Goal: Transaction & Acquisition: Book appointment/travel/reservation

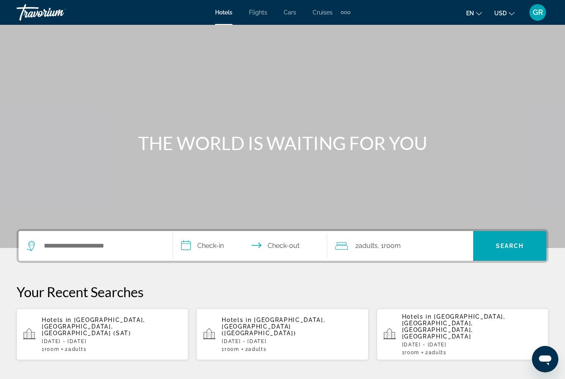
click at [69, 237] on div "Search widget" at bounding box center [95, 246] width 137 height 30
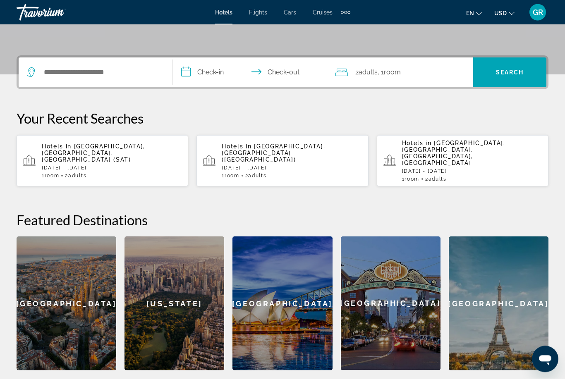
scroll to position [202, 0]
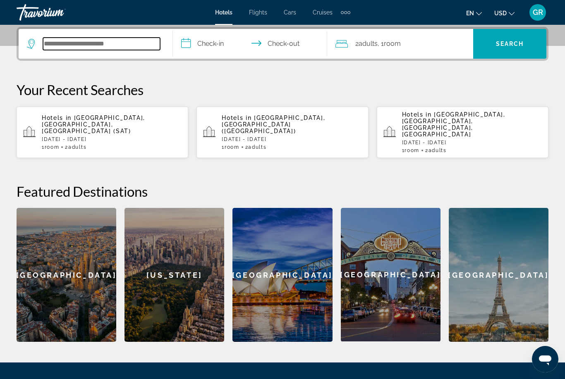
click at [59, 41] on input "Search hotel destination" at bounding box center [101, 44] width 117 height 12
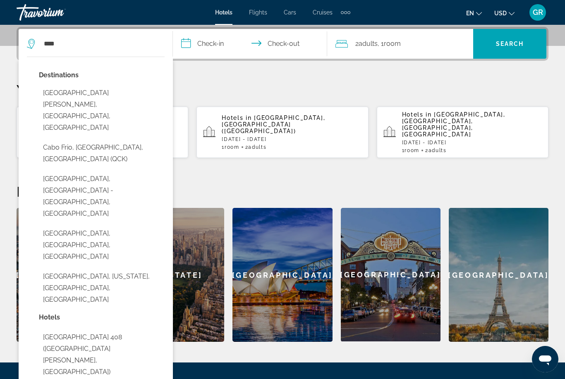
click at [63, 94] on button "Cabo San Lucas, Los Cabos, Mexico" at bounding box center [102, 110] width 126 height 50
type input "**********"
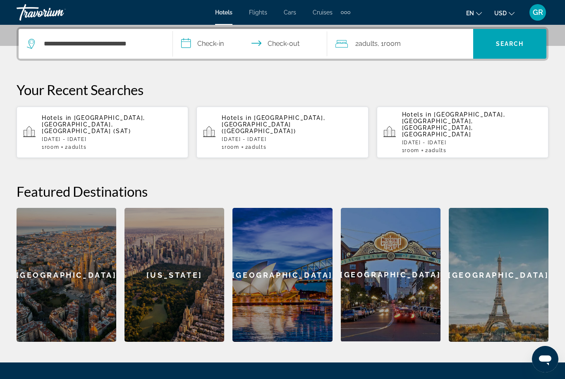
click at [221, 48] on input "**********" at bounding box center [252, 45] width 158 height 32
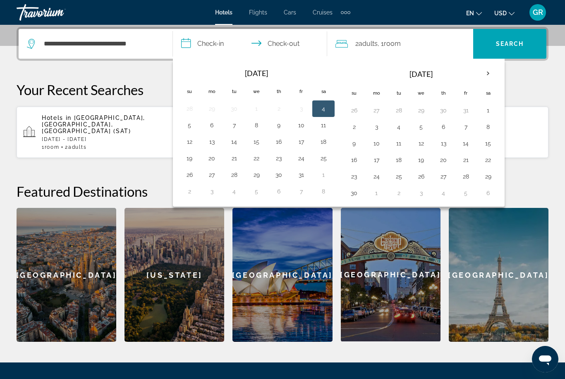
click at [489, 77] on th "Next month" at bounding box center [488, 74] width 22 height 18
click at [491, 78] on th "Next month" at bounding box center [488, 74] width 22 height 18
click at [491, 76] on th "Next month" at bounding box center [488, 74] width 22 height 18
click at [490, 145] on button "14" at bounding box center [487, 144] width 13 height 12
click at [361, 179] on button "22" at bounding box center [353, 177] width 13 height 12
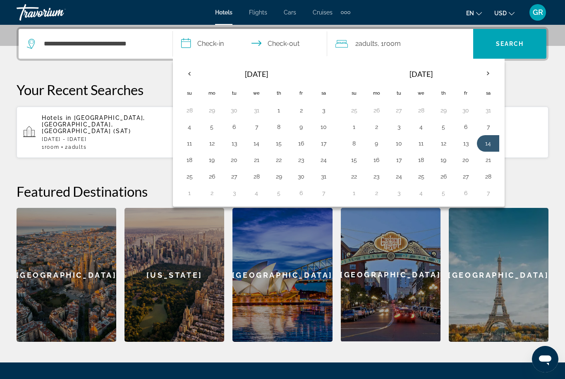
type input "**********"
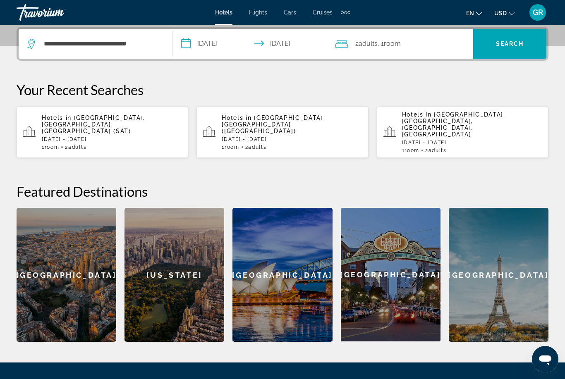
click at [516, 50] on span "Search" at bounding box center [509, 44] width 73 height 20
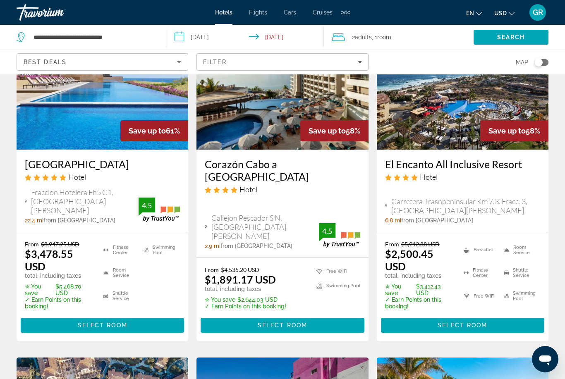
scroll to position [55, 0]
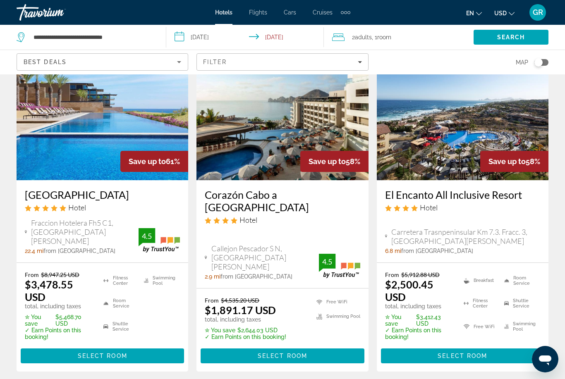
click at [301, 357] on span "Select Room" at bounding box center [283, 356] width 50 height 7
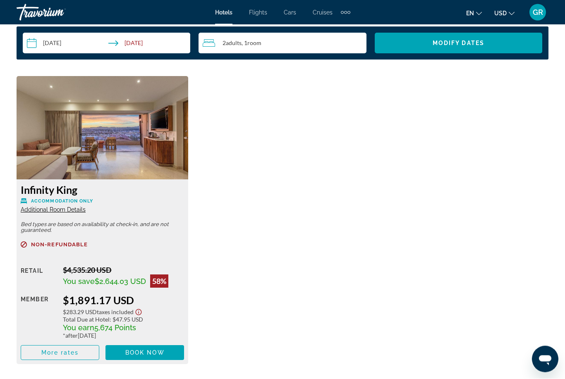
scroll to position [1239, 0]
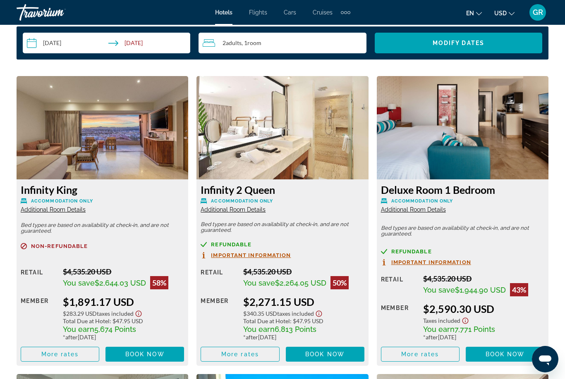
click at [59, 351] on span "More rates" at bounding box center [60, 354] width 38 height 7
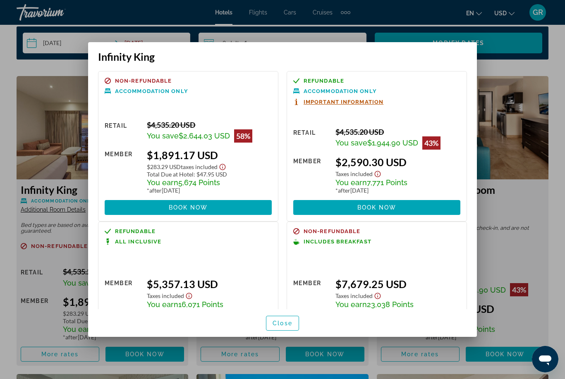
click at [61, 125] on div at bounding box center [282, 189] width 565 height 379
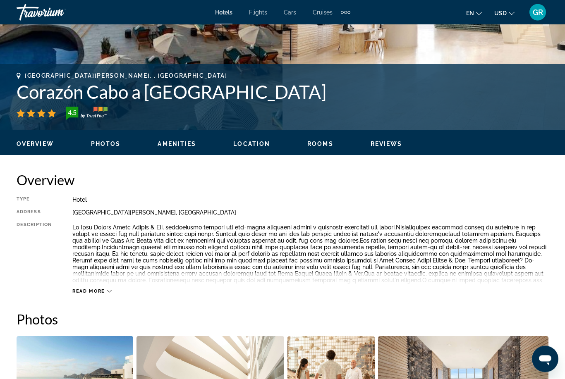
scroll to position [287, 0]
click at [192, 88] on h1 "Corazón Cabo a Noble House Resort" at bounding box center [283, 92] width 532 height 22
copy h1 "Corazón Cabo a Noble House Resort"
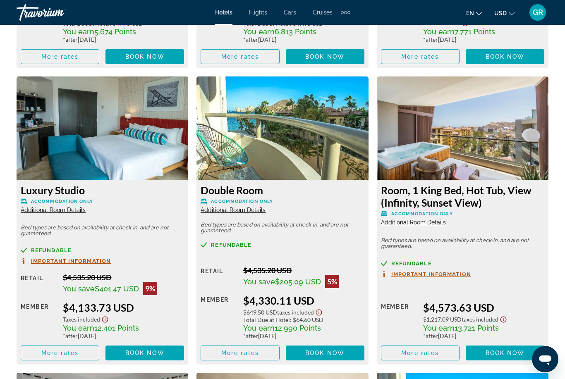
scroll to position [1529, 0]
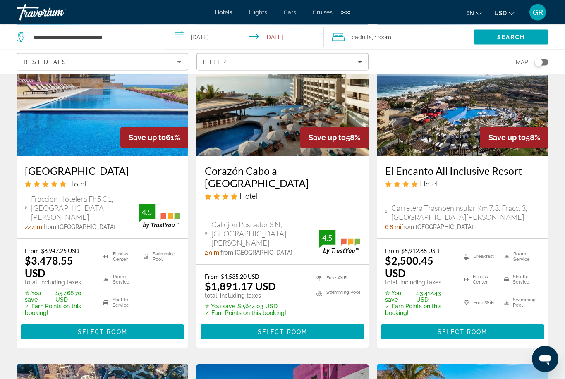
scroll to position [93, 0]
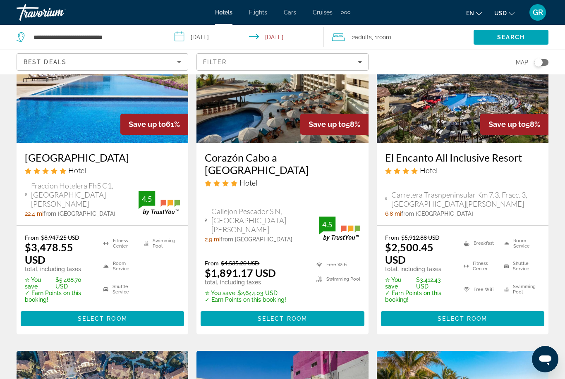
click at [486, 321] on span "Select Room" at bounding box center [462, 318] width 50 height 7
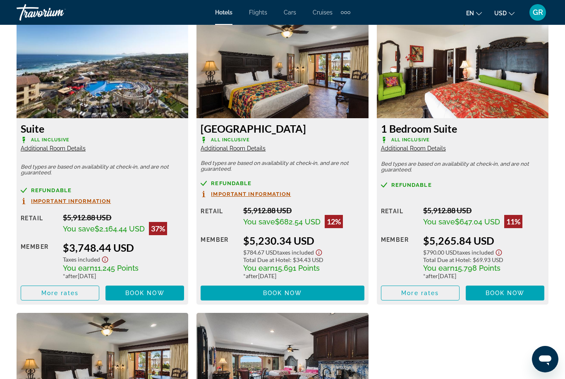
scroll to position [1596, 0]
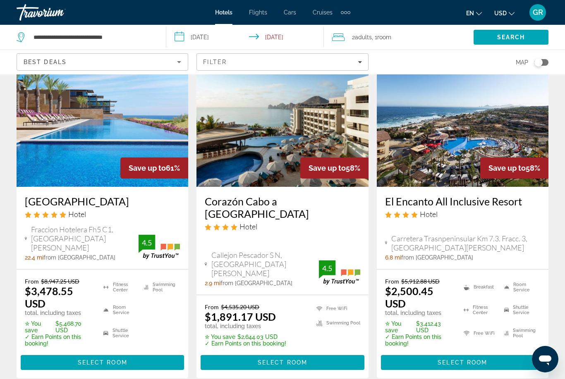
scroll to position [48, 0]
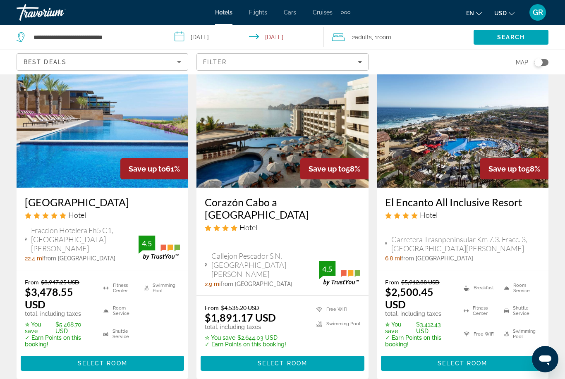
click at [173, 61] on div "Best Deals" at bounding box center [100, 62] width 153 height 10
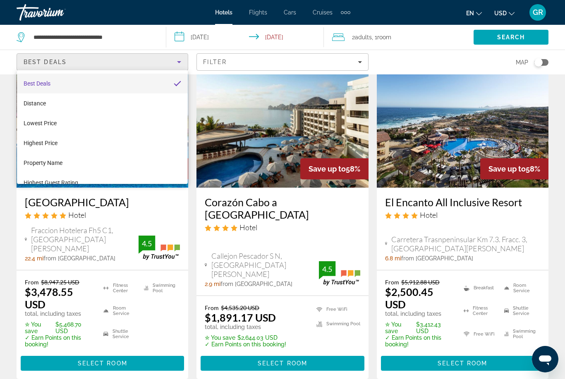
click at [296, 65] on div at bounding box center [282, 189] width 565 height 379
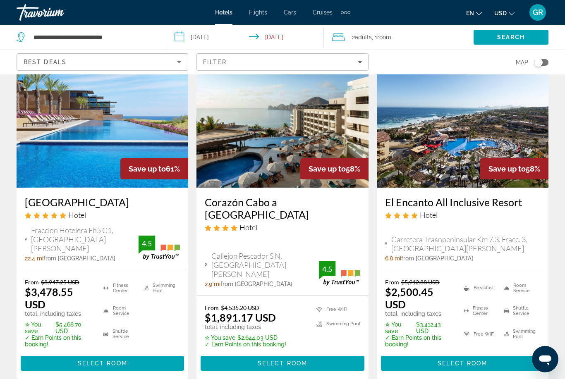
click at [364, 67] on span "Filters" at bounding box center [282, 62] width 171 height 20
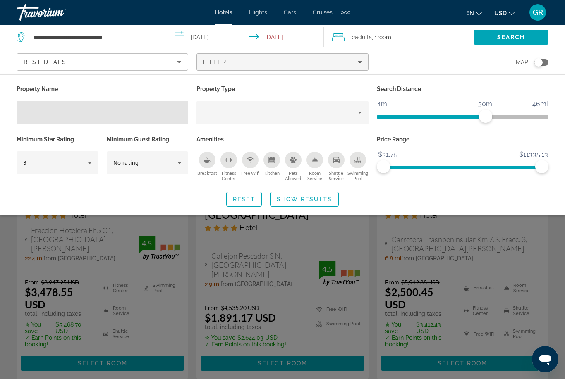
click at [90, 167] on icon "Hotel Filters" at bounding box center [90, 163] width 10 height 10
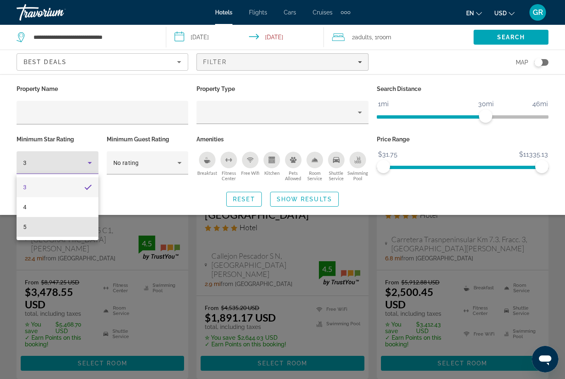
click at [71, 228] on mat-option "5" at bounding box center [58, 227] width 82 height 20
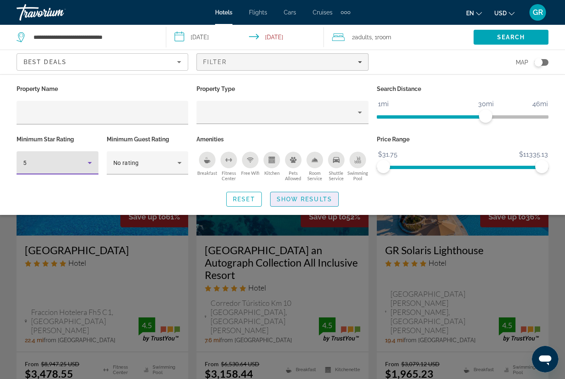
click at [313, 206] on span "Search widget" at bounding box center [304, 199] width 68 height 20
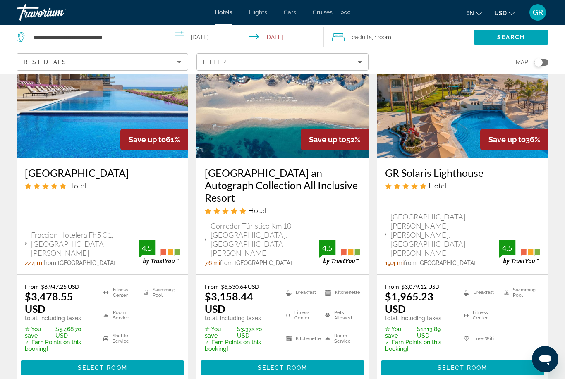
scroll to position [83, 0]
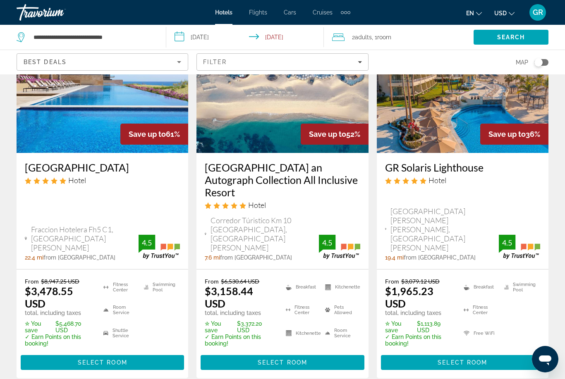
click at [487, 353] on span "Main content" at bounding box center [462, 363] width 163 height 20
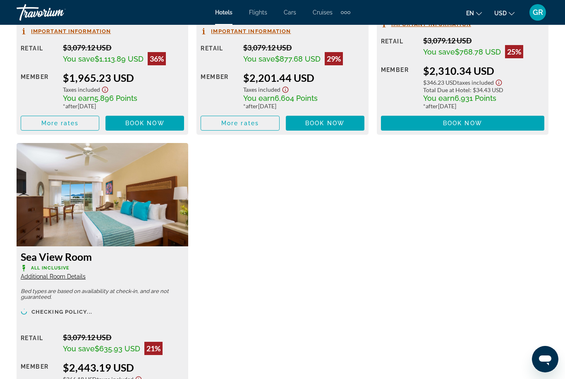
scroll to position [1481, 0]
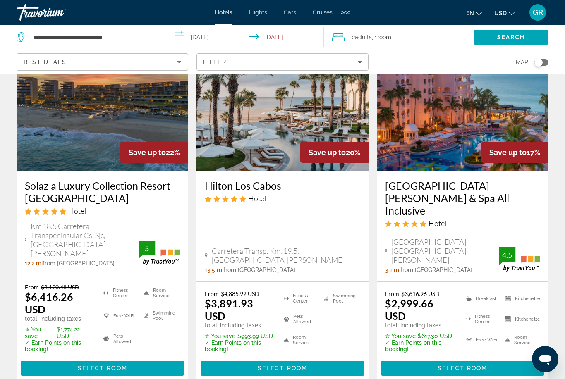
scroll to position [1173, 0]
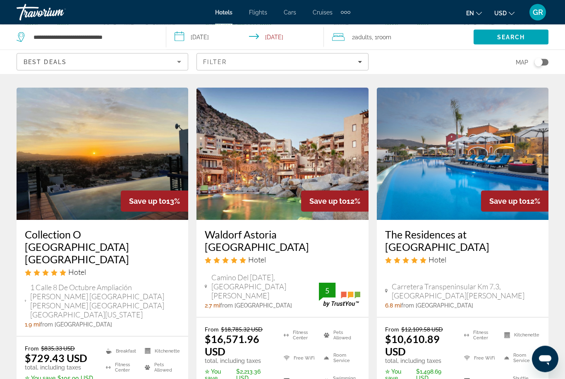
scroll to position [767, 0]
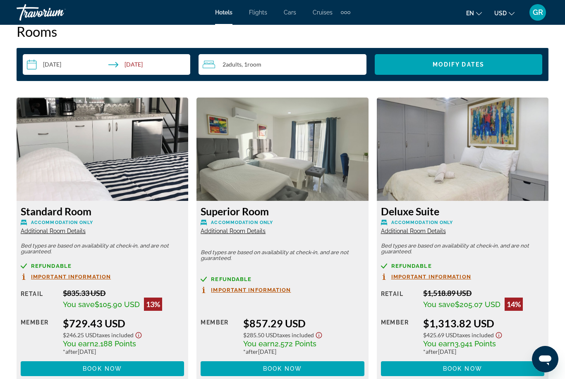
scroll to position [1224, 0]
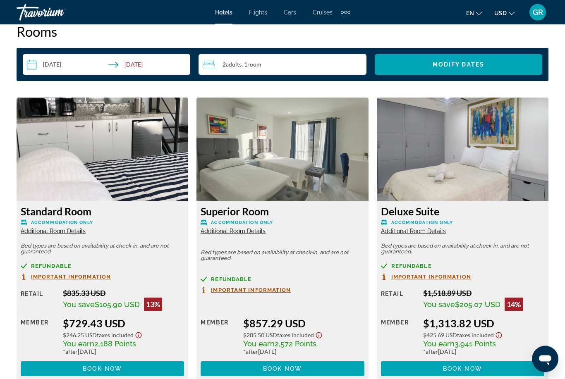
click at [71, 117] on img "Main content" at bounding box center [103, 149] width 172 height 103
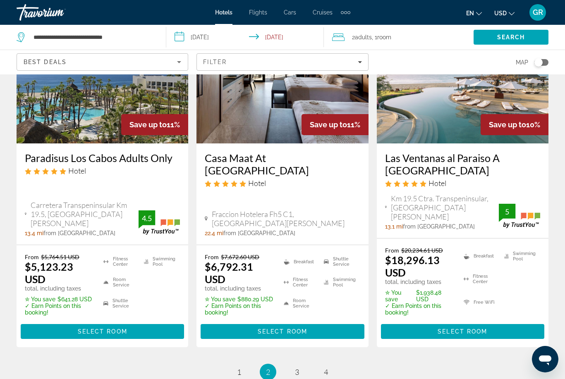
scroll to position [1225, 0]
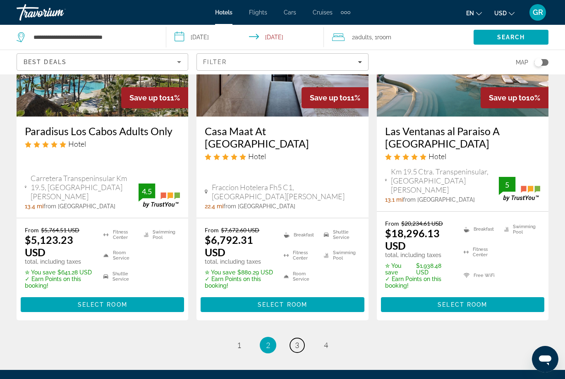
click at [301, 338] on link "page 3" at bounding box center [297, 345] width 14 height 14
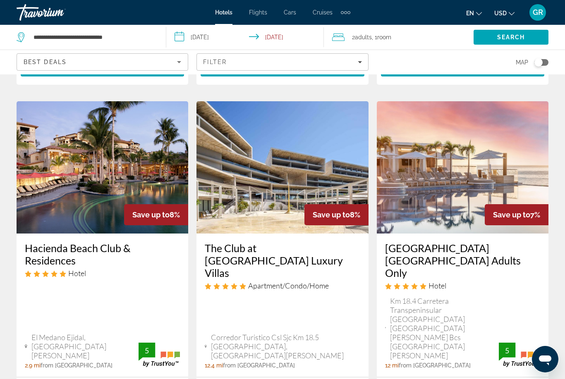
scroll to position [335, 0]
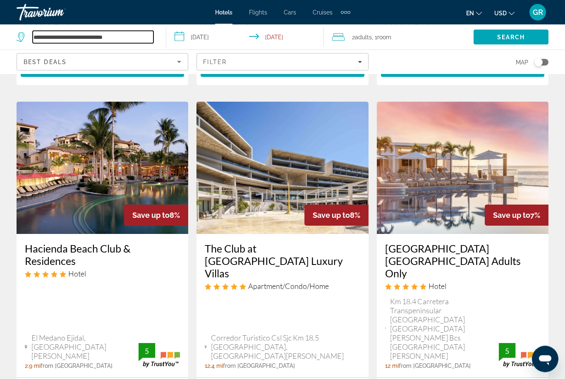
click at [101, 36] on input "**********" at bounding box center [93, 37] width 121 height 12
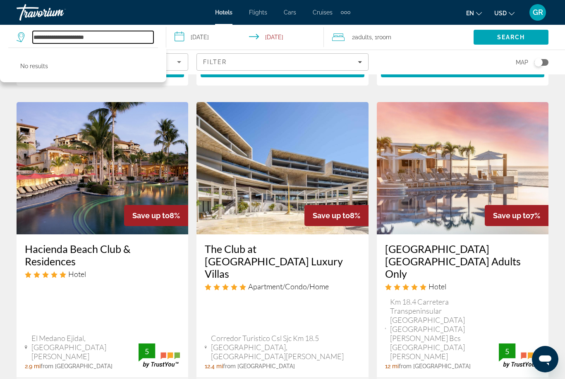
type input "**********"
click at [517, 37] on span "Search" at bounding box center [511, 37] width 28 height 7
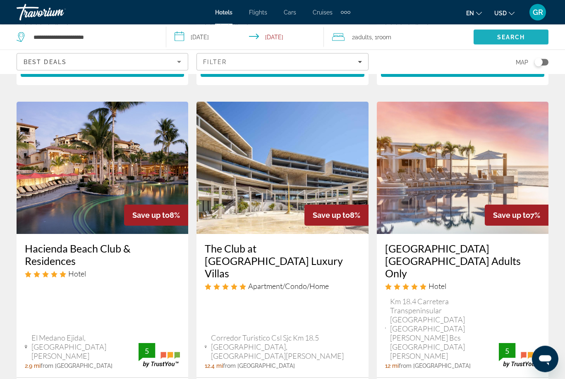
scroll to position [335, 0]
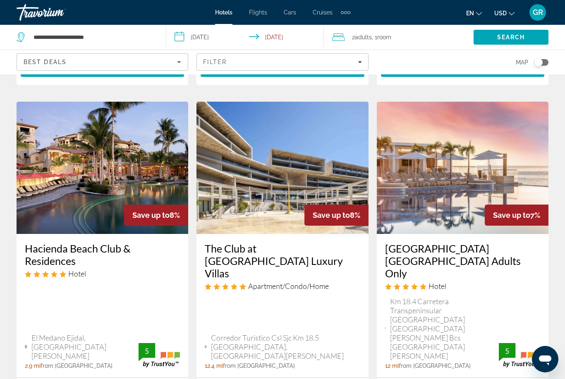
click at [512, 41] on span "Search" at bounding box center [511, 37] width 28 height 7
click at [506, 35] on span "Search" at bounding box center [511, 37] width 28 height 7
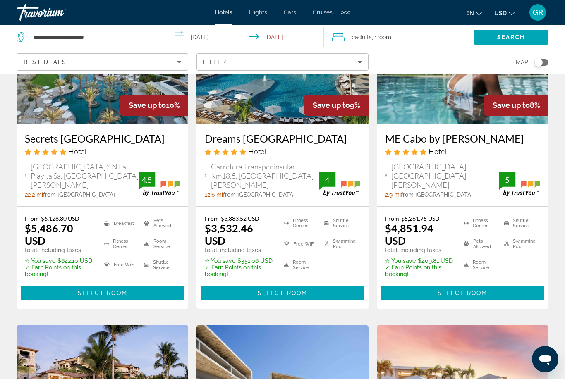
scroll to position [111, 0]
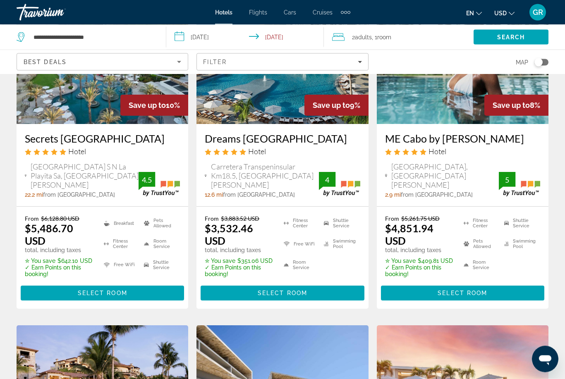
click at [159, 36] on app-destination-search "**********" at bounding box center [83, 37] width 166 height 25
click at [239, 41] on input "**********" at bounding box center [246, 38] width 161 height 27
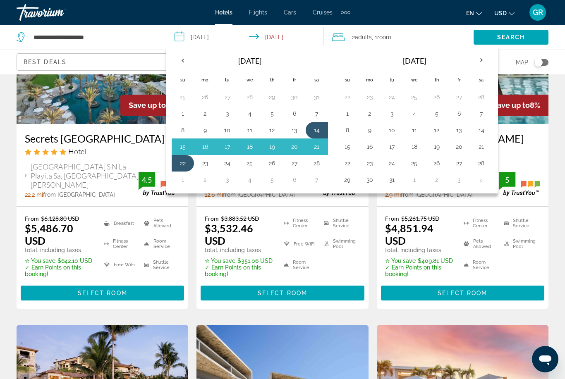
click at [515, 39] on span "Search" at bounding box center [511, 37] width 28 height 7
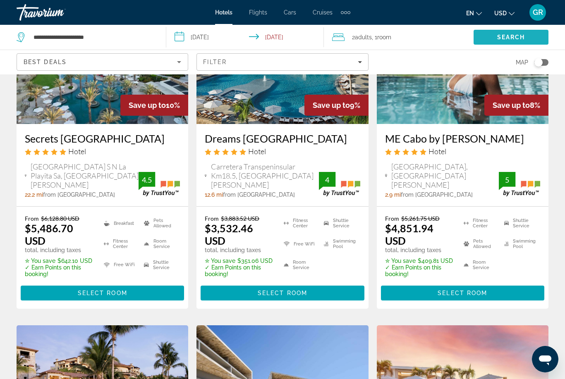
click at [516, 36] on span "Search" at bounding box center [511, 37] width 28 height 7
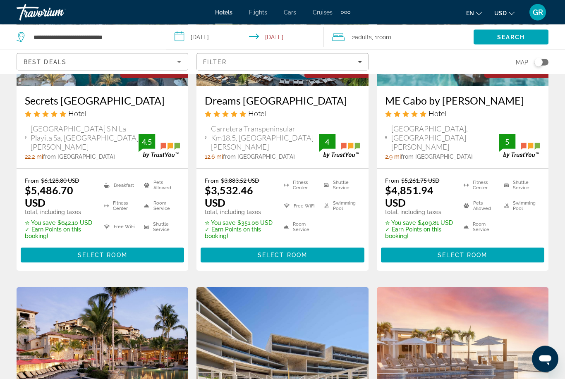
scroll to position [150, 0]
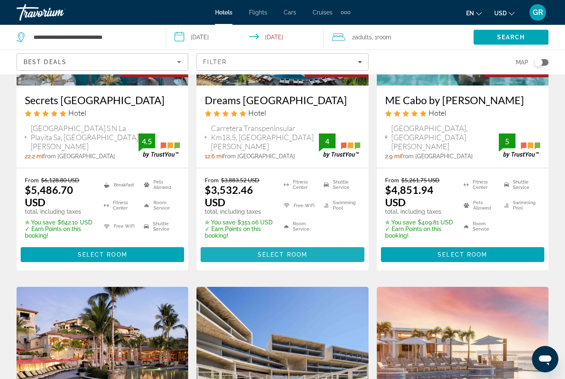
click at [279, 258] on span "Select Room" at bounding box center [283, 254] width 50 height 7
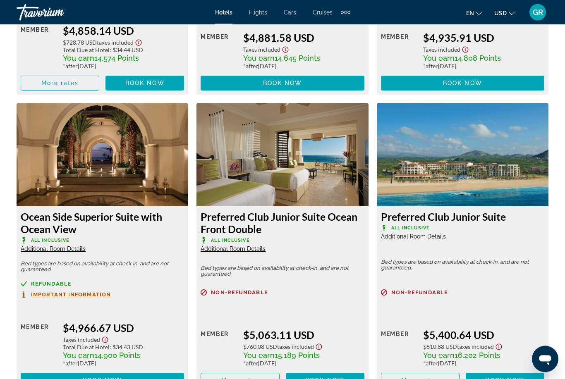
scroll to position [2645, 0]
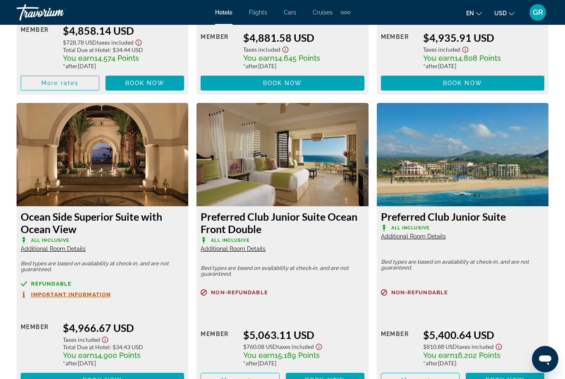
click at [74, 261] on p "Bed types are based on availability at check-in, and are not guaranteed." at bounding box center [102, 267] width 163 height 12
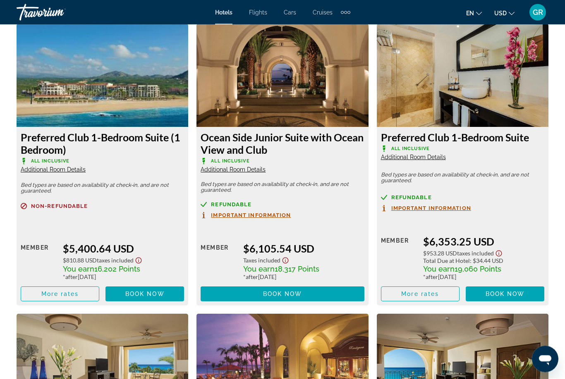
scroll to position [3022, 0]
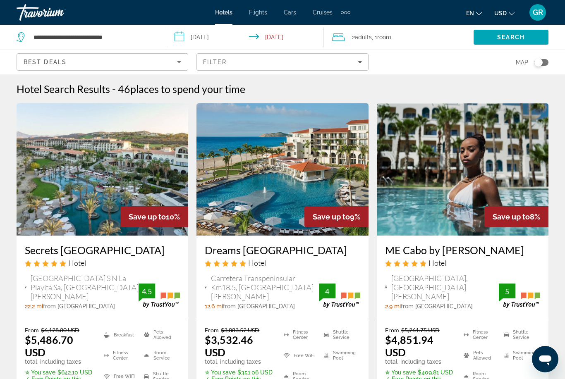
click at [74, 219] on img "Main content" at bounding box center [103, 169] width 172 height 132
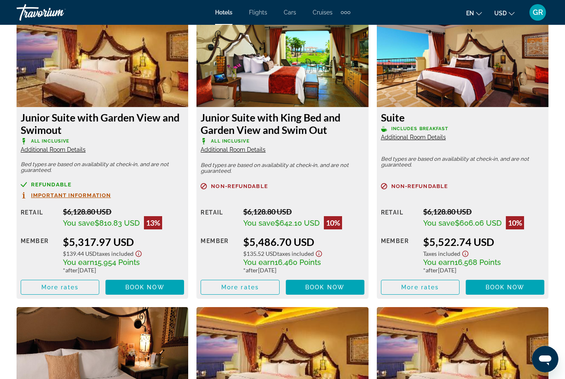
scroll to position [1317, 0]
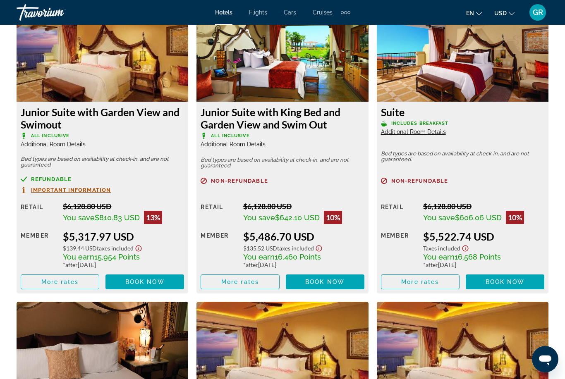
click at [266, 281] on span "Main content" at bounding box center [240, 282] width 78 height 20
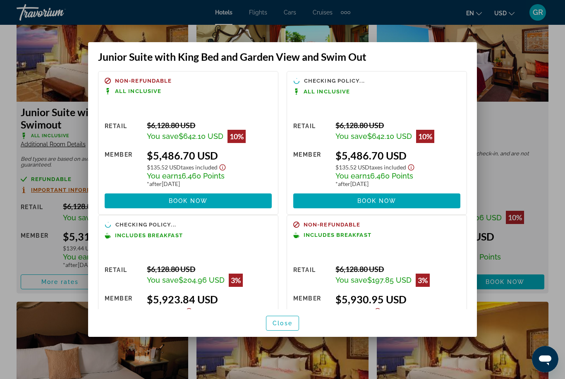
scroll to position [0, 0]
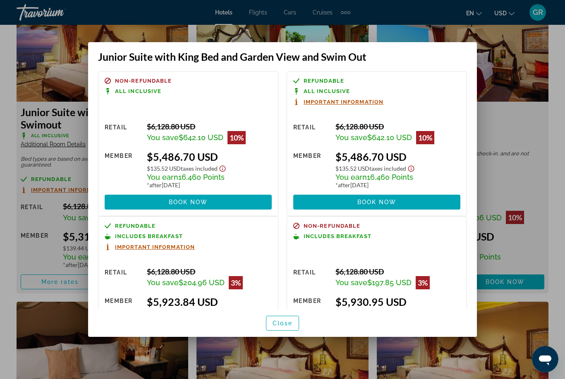
click at [504, 89] on div at bounding box center [282, 189] width 565 height 379
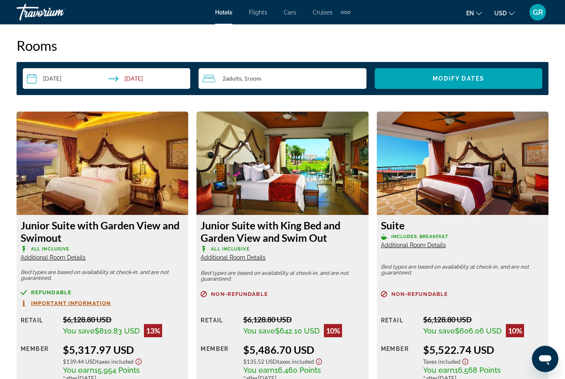
scroll to position [1224, 0]
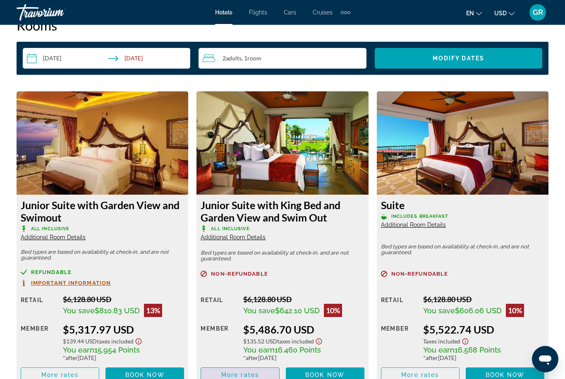
click at [265, 374] on span "Main content" at bounding box center [240, 375] width 78 height 20
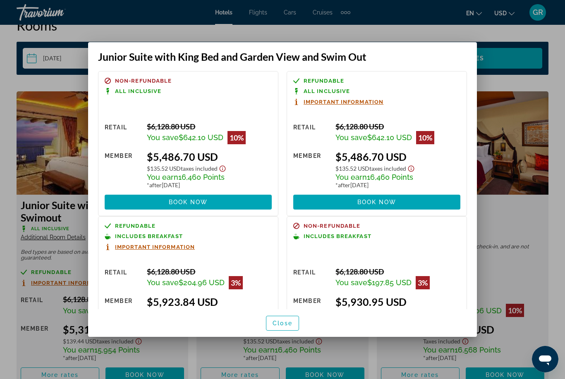
click at [548, 107] on div at bounding box center [282, 189] width 565 height 379
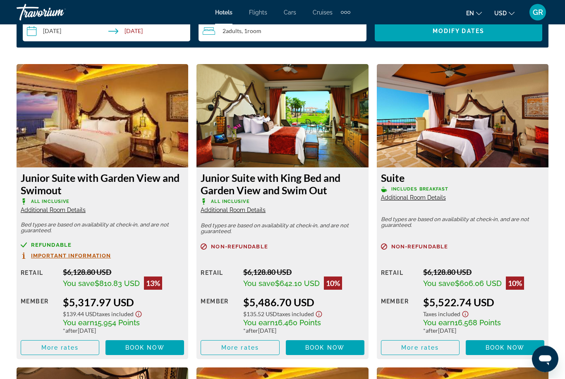
scroll to position [1251, 0]
click at [447, 345] on span "Main content" at bounding box center [420, 348] width 78 height 20
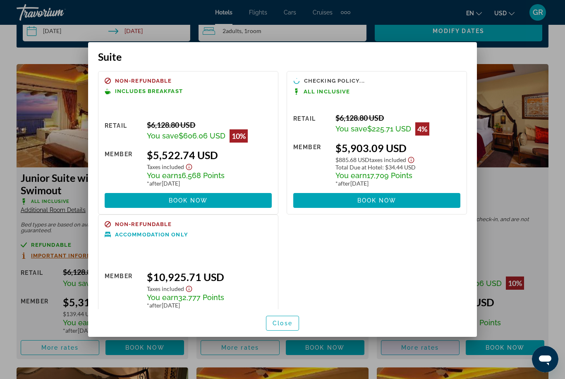
scroll to position [0, 0]
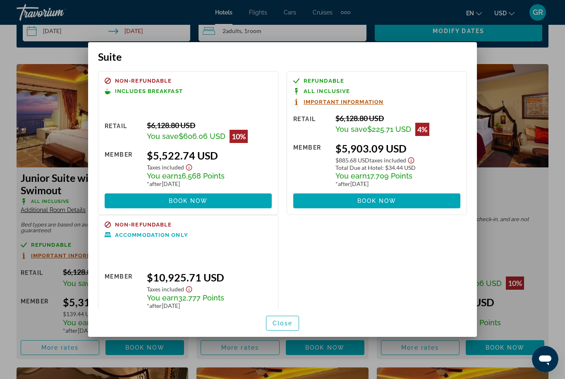
click at [50, 122] on div at bounding box center [282, 189] width 565 height 379
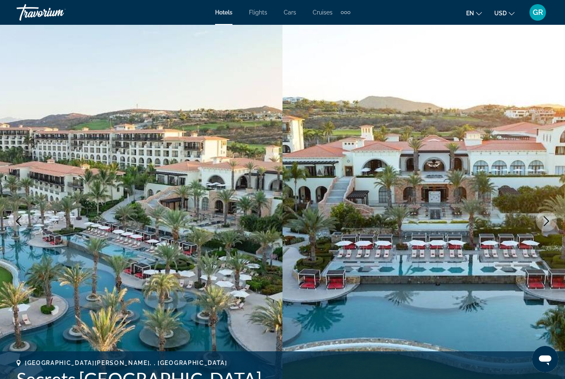
click at [53, 0] on html "Skip to main content Hotels Flights Cars Cruises Activities Hotels Flights Cars…" at bounding box center [282, 189] width 565 height 379
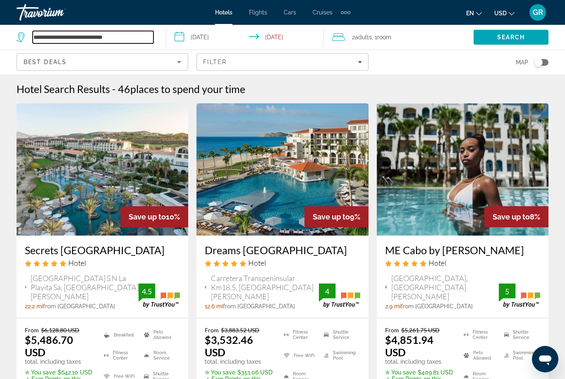
click at [57, 37] on input "**********" at bounding box center [93, 37] width 121 height 12
click at [104, 40] on input "**********" at bounding box center [93, 37] width 121 height 12
type input "***"
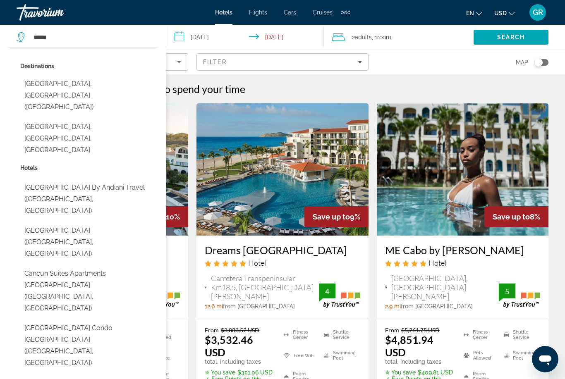
click at [42, 85] on button "[GEOGRAPHIC_DATA], [GEOGRAPHIC_DATA] ([GEOGRAPHIC_DATA])" at bounding box center [89, 95] width 138 height 39
type input "**********"
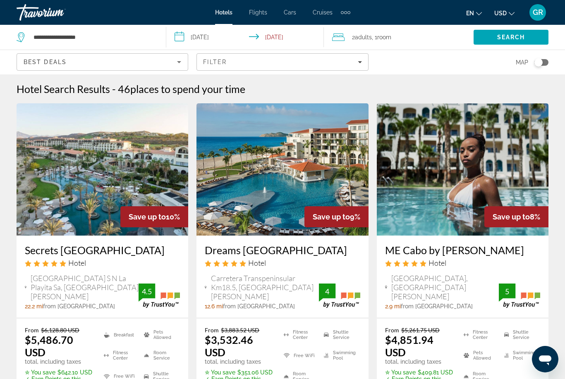
click at [510, 38] on span "Search" at bounding box center [511, 37] width 28 height 7
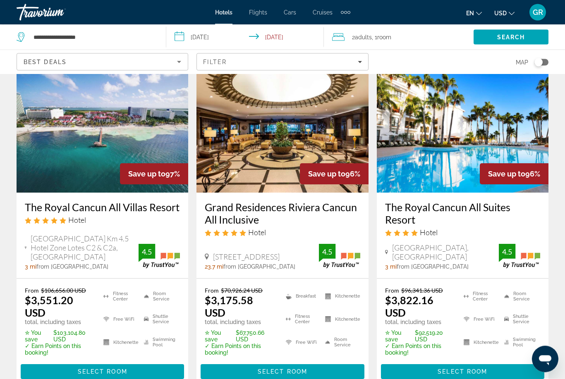
scroll to position [43, 0]
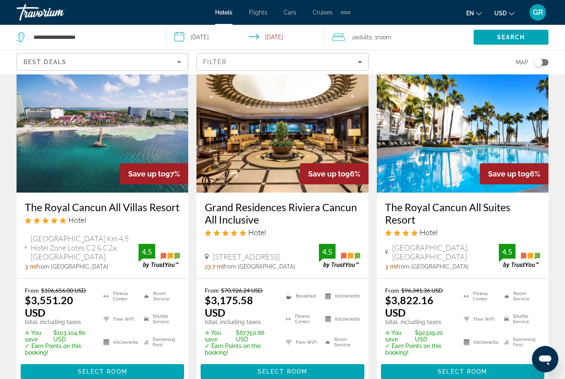
click at [96, 373] on span "Select Room" at bounding box center [103, 371] width 50 height 7
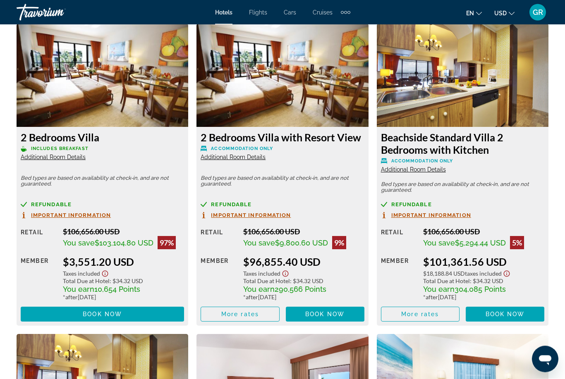
scroll to position [1292, 0]
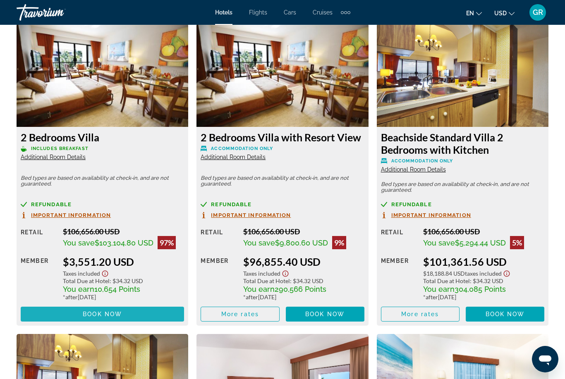
click at [89, 315] on span "Book now" at bounding box center [102, 314] width 39 height 7
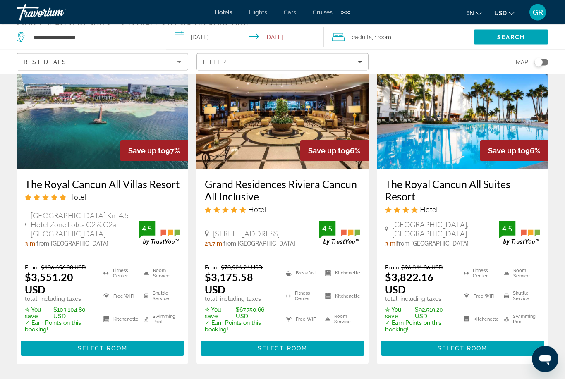
scroll to position [67, 0]
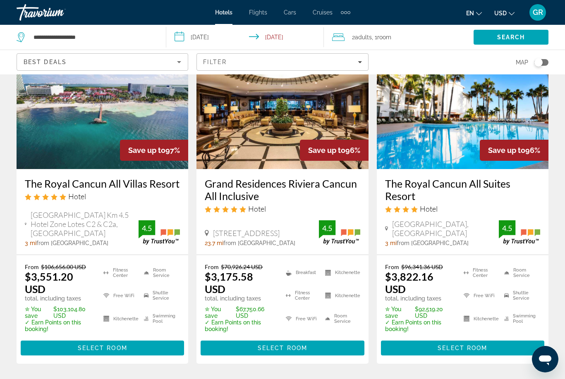
click at [299, 349] on span "Select Room" at bounding box center [283, 348] width 50 height 7
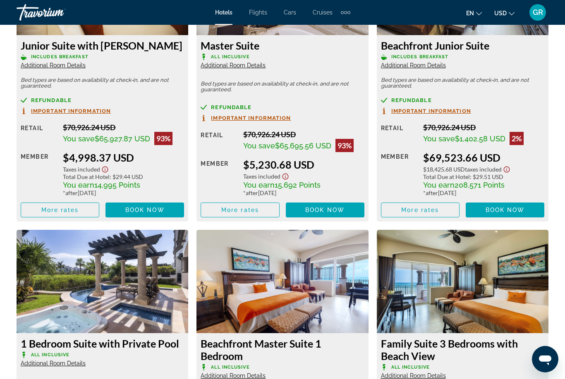
scroll to position [1668, 0]
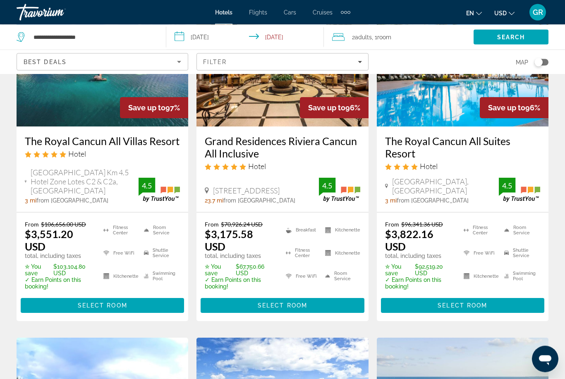
scroll to position [109, 0]
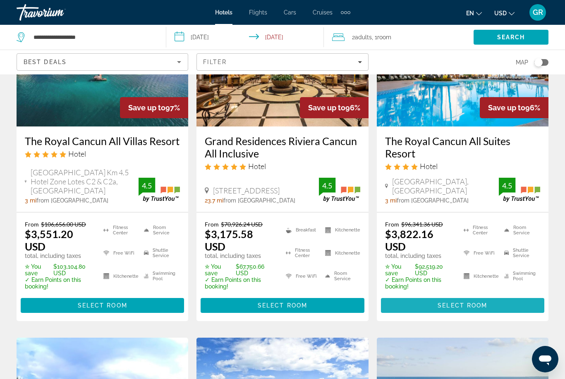
click at [486, 306] on span "Select Room" at bounding box center [462, 305] width 50 height 7
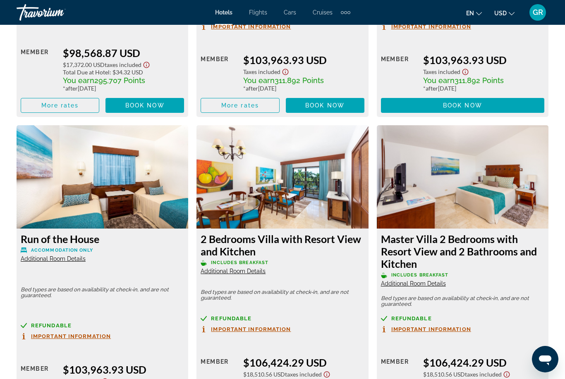
scroll to position [1785, 0]
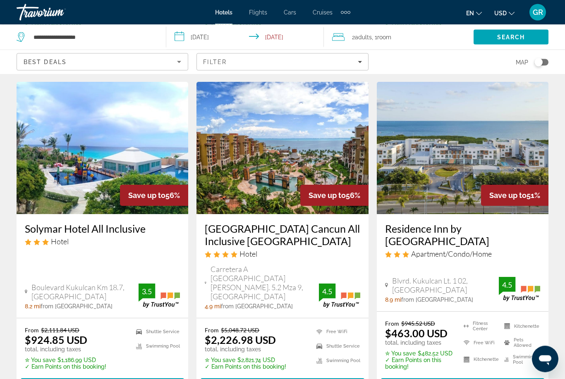
scroll to position [366, 0]
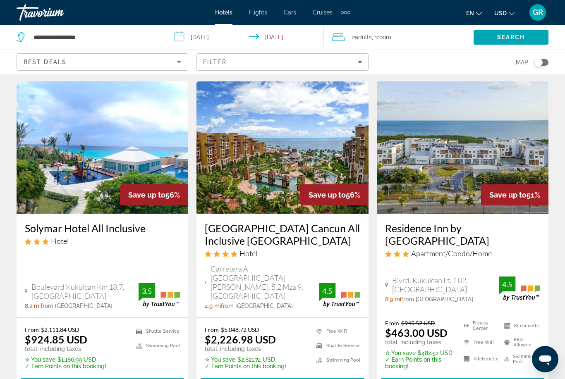
click at [124, 377] on span "Main content" at bounding box center [102, 385] width 163 height 20
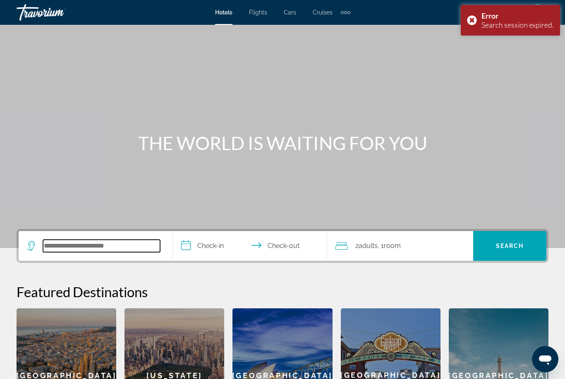
click at [121, 248] on input "Search hotel destination" at bounding box center [101, 246] width 117 height 12
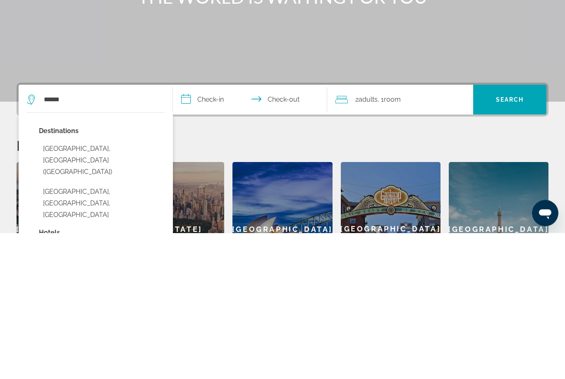
click at [62, 287] on button "[GEOGRAPHIC_DATA], [GEOGRAPHIC_DATA] ([GEOGRAPHIC_DATA])" at bounding box center [102, 306] width 126 height 39
type input "**********"
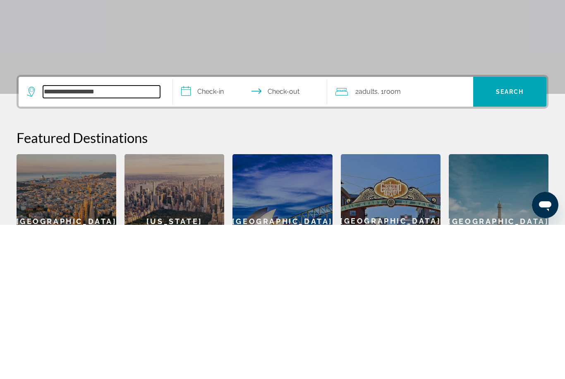
scroll to position [23, 0]
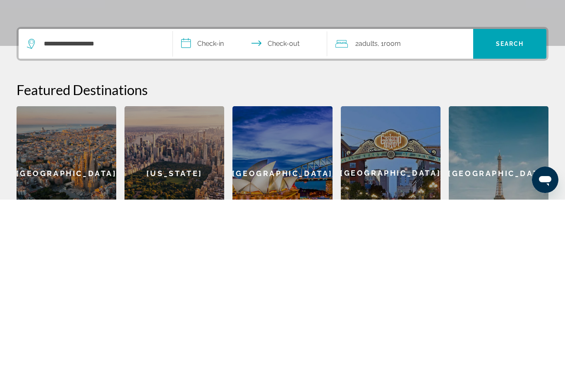
click at [220, 208] on input "**********" at bounding box center [252, 224] width 158 height 32
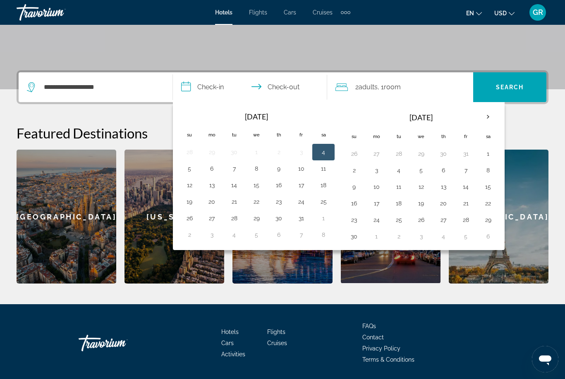
click at [489, 118] on th "Next month" at bounding box center [488, 117] width 22 height 18
click at [488, 118] on th "Next month" at bounding box center [488, 117] width 22 height 18
click at [488, 119] on th "Next month" at bounding box center [488, 117] width 22 height 18
click at [491, 118] on th "Next month" at bounding box center [488, 117] width 22 height 18
click at [327, 191] on button "14" at bounding box center [323, 187] width 13 height 12
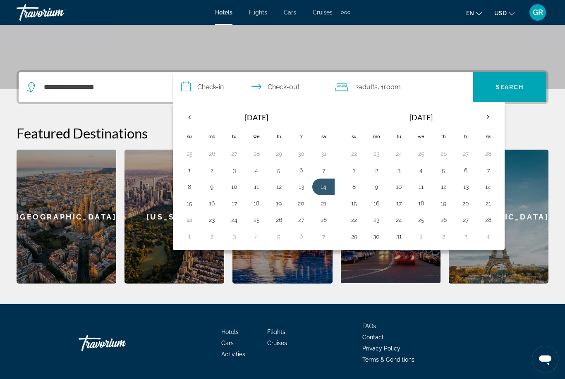
click at [192, 221] on button "22" at bounding box center [189, 220] width 13 height 12
type input "**********"
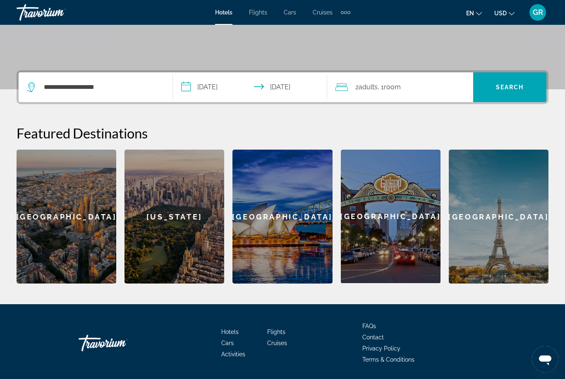
click at [501, 91] on span "Search" at bounding box center [509, 87] width 73 height 20
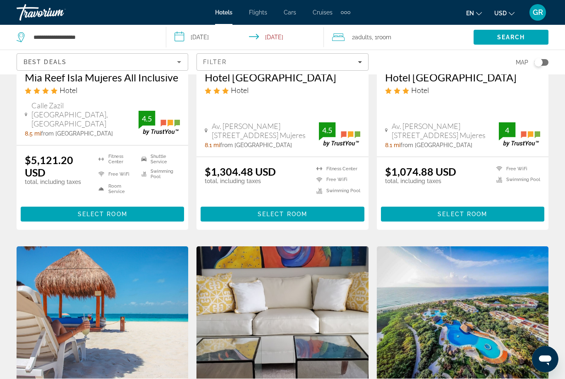
scroll to position [195, 0]
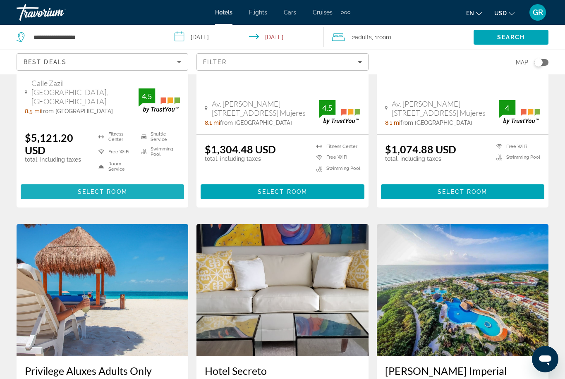
click at [61, 182] on span "Main content" at bounding box center [102, 192] width 163 height 20
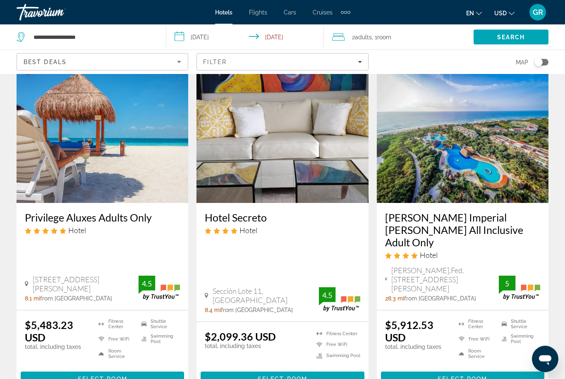
scroll to position [364, 0]
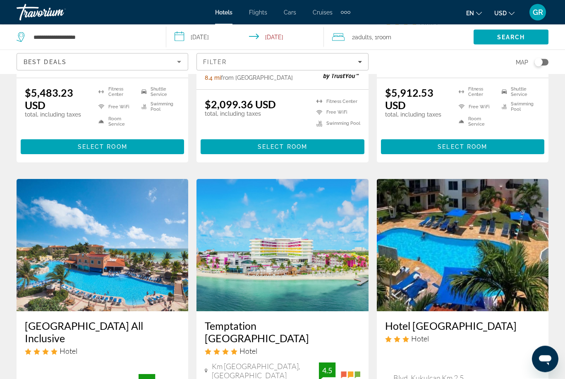
click at [70, 179] on img "Main content" at bounding box center [103, 245] width 172 height 132
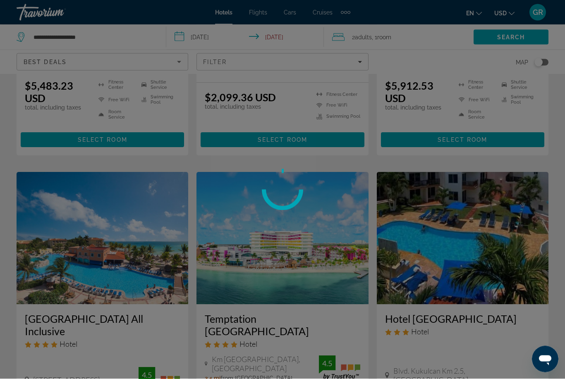
scroll to position [619, 0]
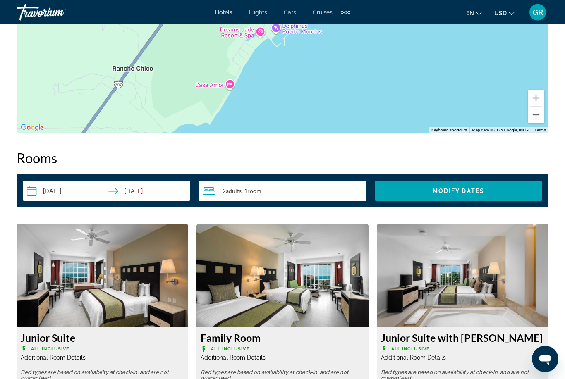
scroll to position [1085, 0]
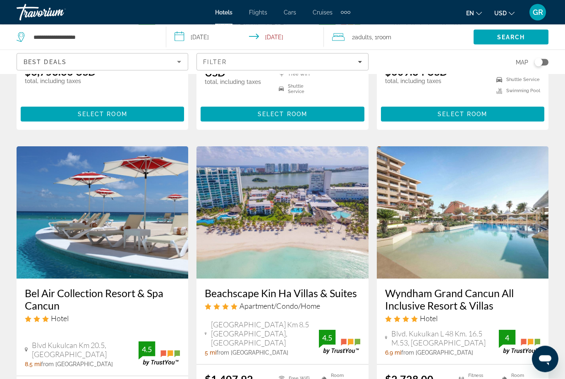
scroll to position [968, 0]
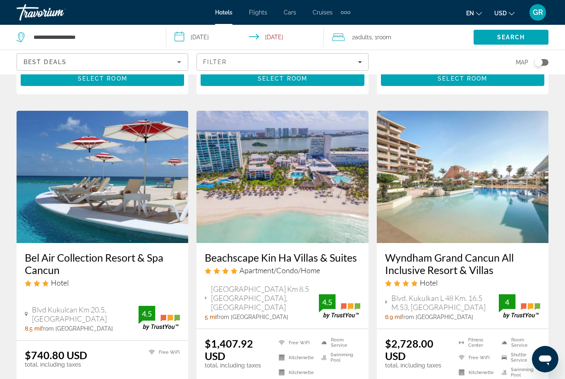
click at [81, 147] on img "Main content" at bounding box center [103, 177] width 172 height 132
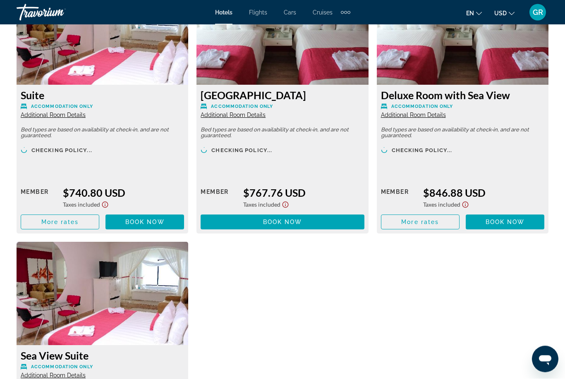
scroll to position [1334, 0]
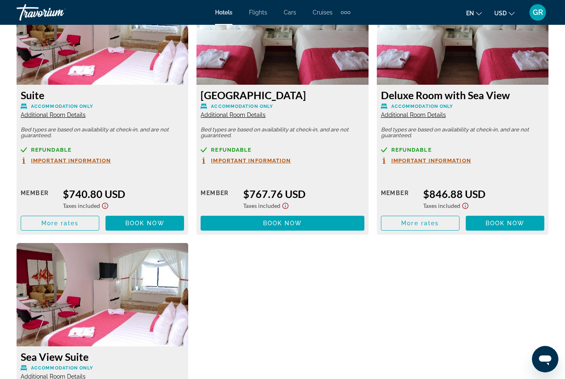
click at [47, 220] on span "More rates" at bounding box center [60, 223] width 38 height 7
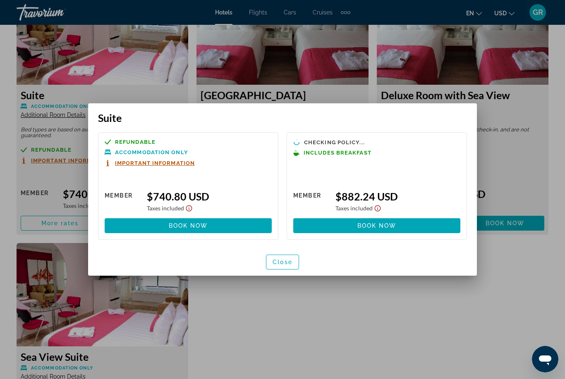
scroll to position [0, 0]
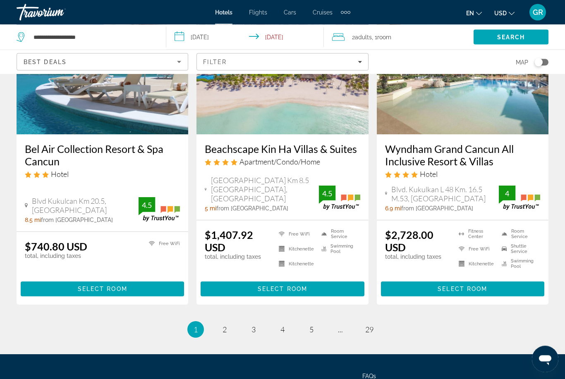
scroll to position [1077, 0]
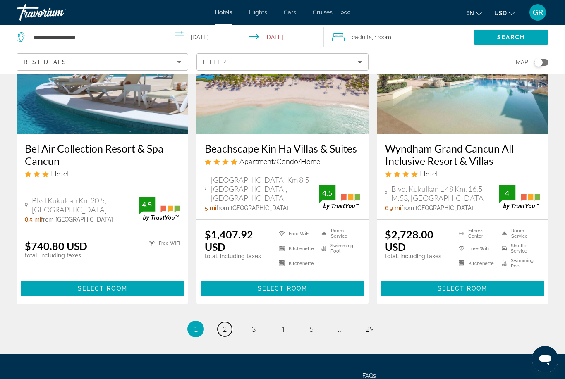
click at [230, 322] on link "page 2" at bounding box center [224, 329] width 14 height 14
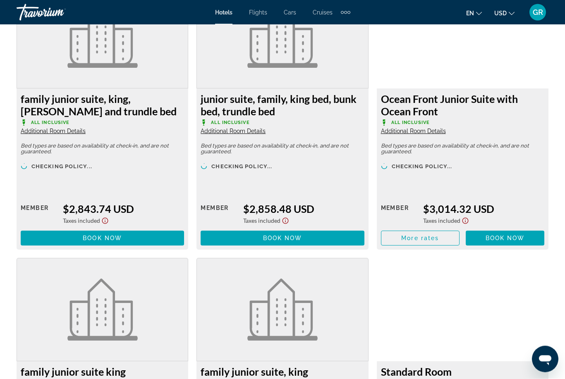
scroll to position [1579, 0]
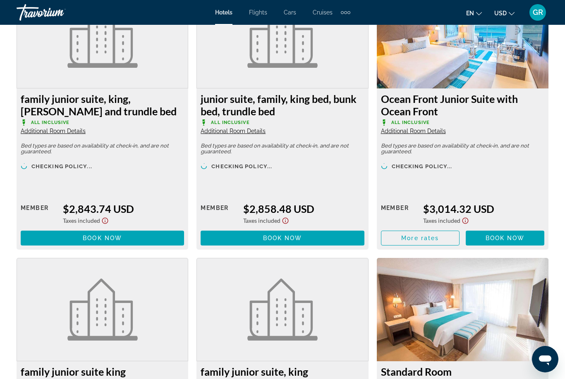
click at [316, 324] on img "Main content" at bounding box center [282, 310] width 70 height 62
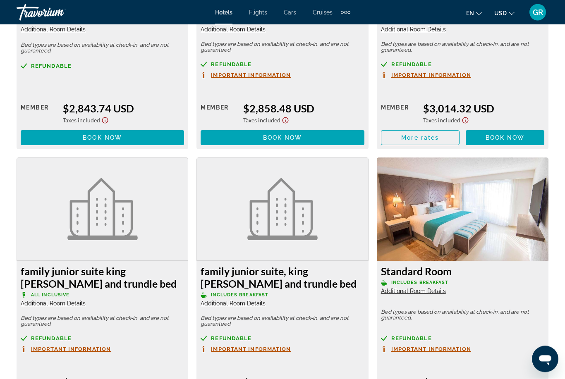
scroll to position [1681, 0]
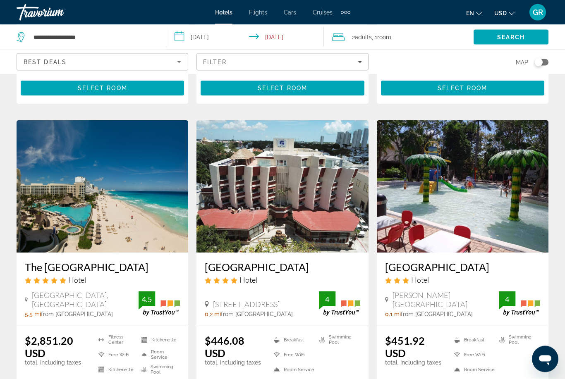
scroll to position [311, 0]
click at [62, 195] on img "Main content" at bounding box center [103, 186] width 172 height 132
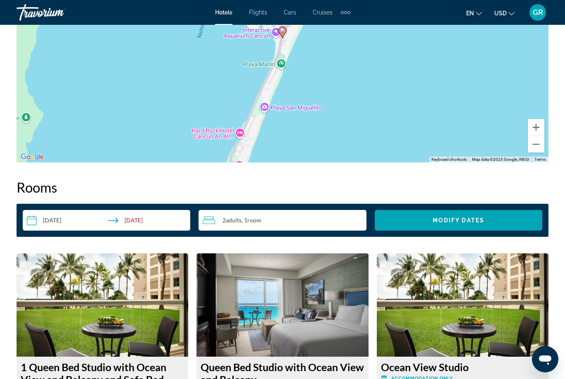
scroll to position [1057, 0]
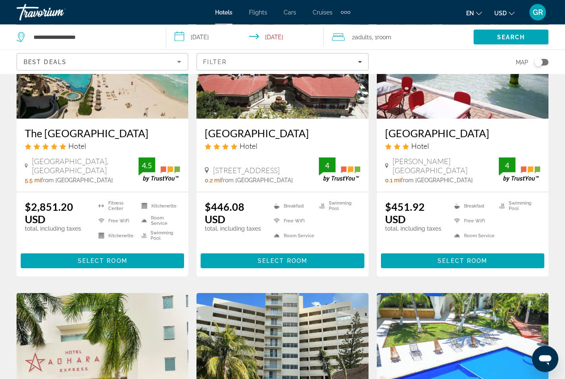
scroll to position [446, 0]
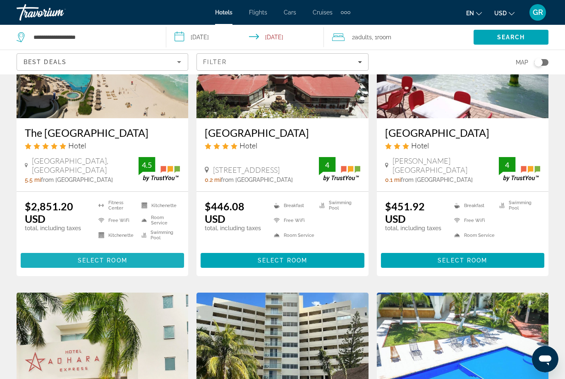
click at [84, 261] on span "Select Room" at bounding box center [103, 260] width 50 height 7
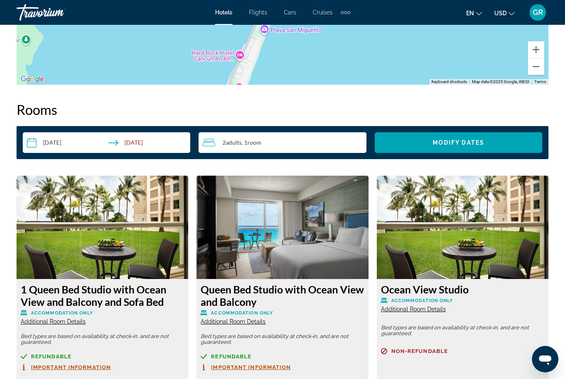
scroll to position [1123, 0]
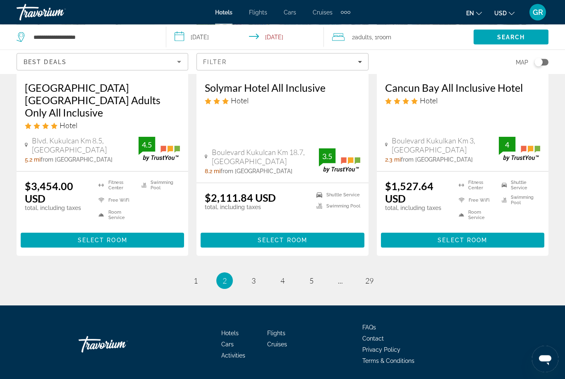
scroll to position [1106, 0]
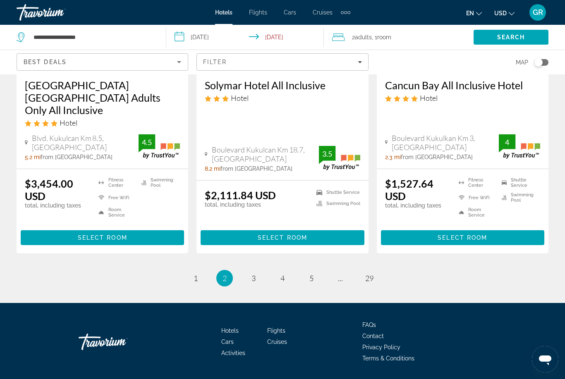
click at [81, 236] on span "Select Room" at bounding box center [103, 237] width 50 height 7
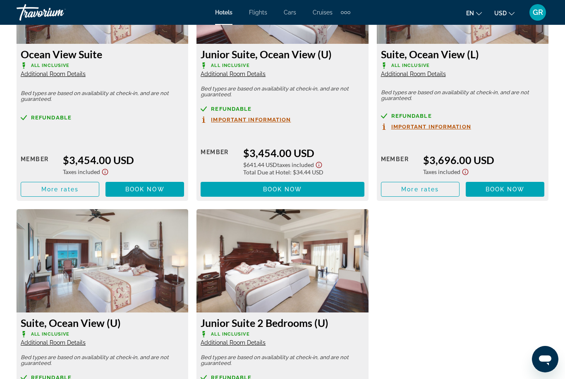
scroll to position [1905, 0]
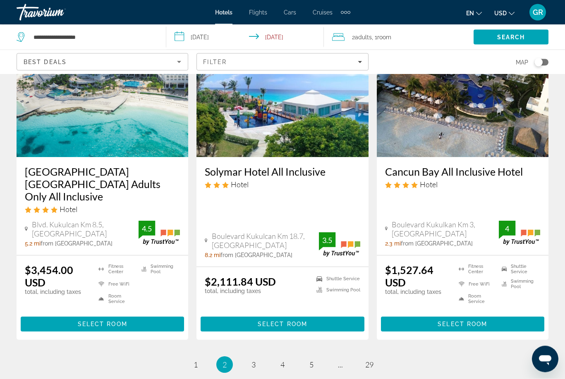
scroll to position [1020, 0]
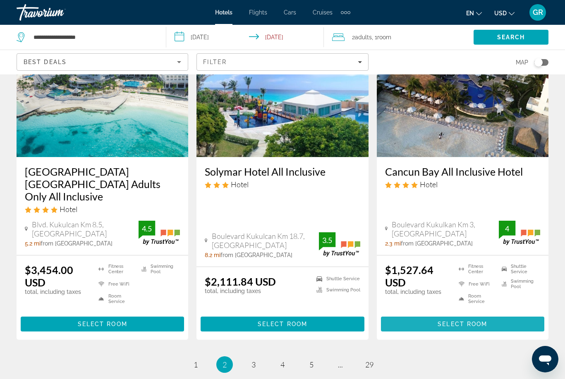
click at [475, 317] on span "Main content" at bounding box center [462, 324] width 163 height 20
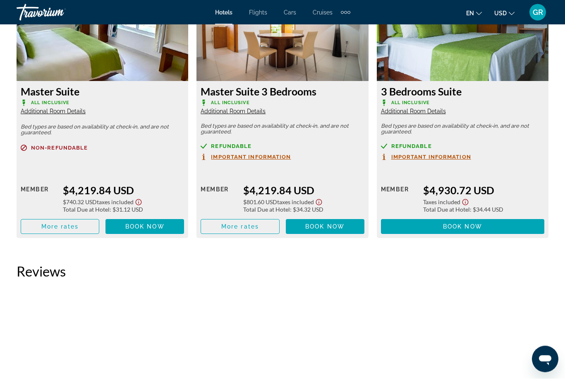
scroll to position [1872, 0]
